Goal: Task Accomplishment & Management: Manage account settings

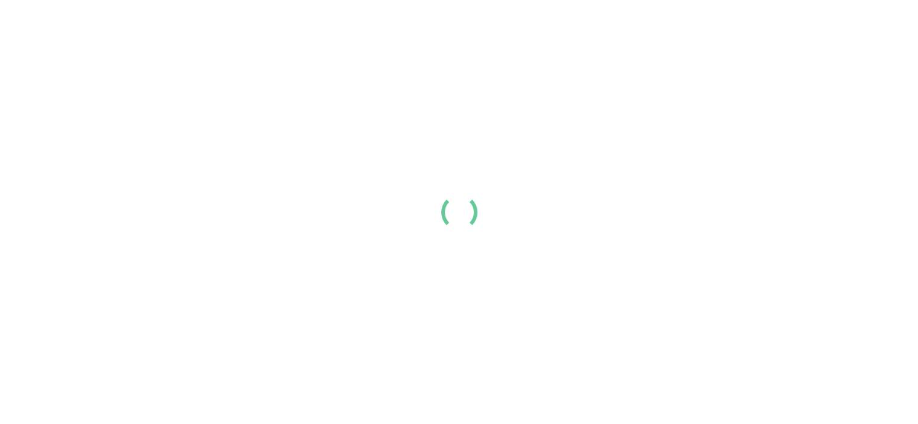
click at [469, 80] on div at bounding box center [459, 212] width 918 height 424
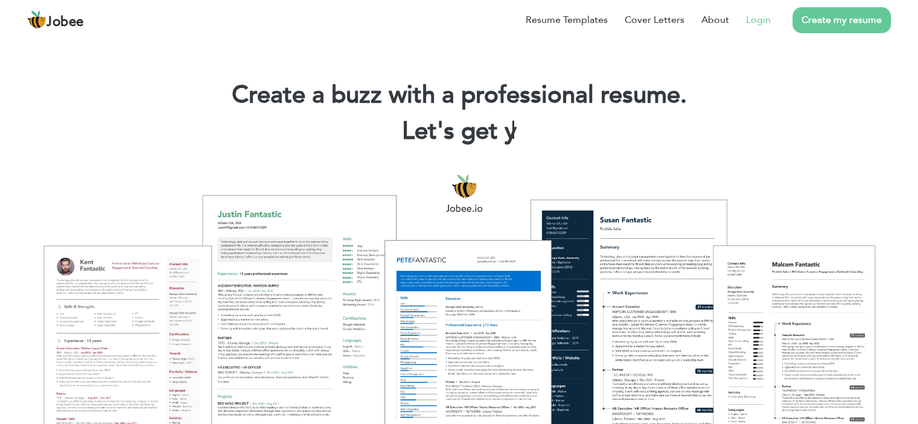
click at [759, 7] on li "Login" at bounding box center [750, 19] width 42 height 31
click at [760, 17] on link "Login" at bounding box center [758, 20] width 25 height 14
click at [759, 24] on link "Login" at bounding box center [758, 20] width 25 height 14
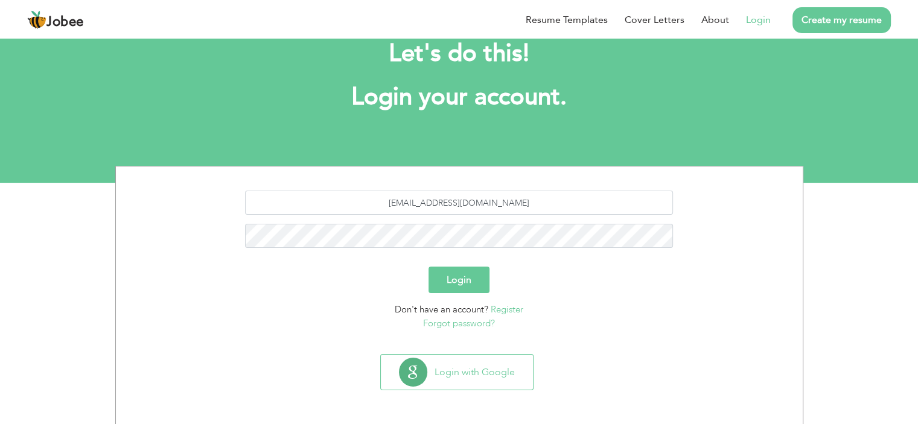
type input "[EMAIL_ADDRESS][DOMAIN_NAME]"
click at [429, 267] on button "Login" at bounding box center [459, 280] width 61 height 27
